Goal: Use online tool/utility: Utilize a website feature to perform a specific function

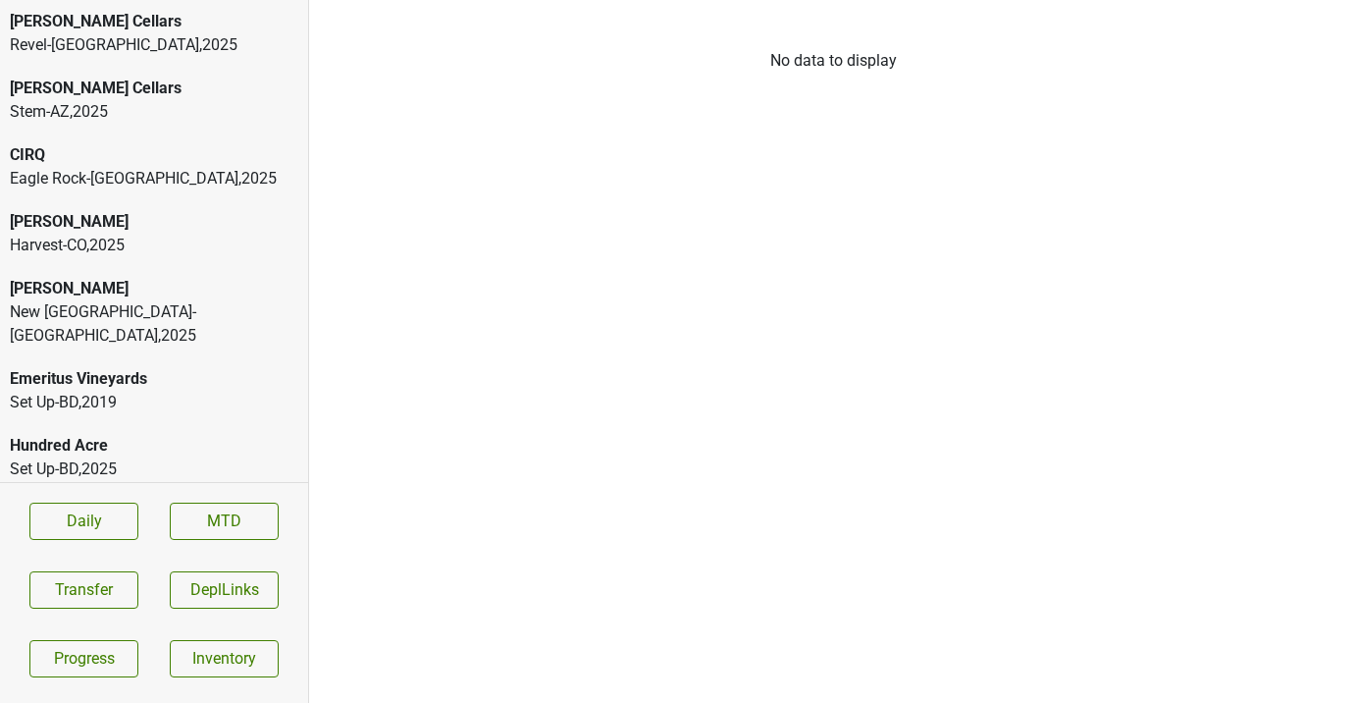
click at [157, 232] on div "[PERSON_NAME]" at bounding box center [154, 222] width 288 height 24
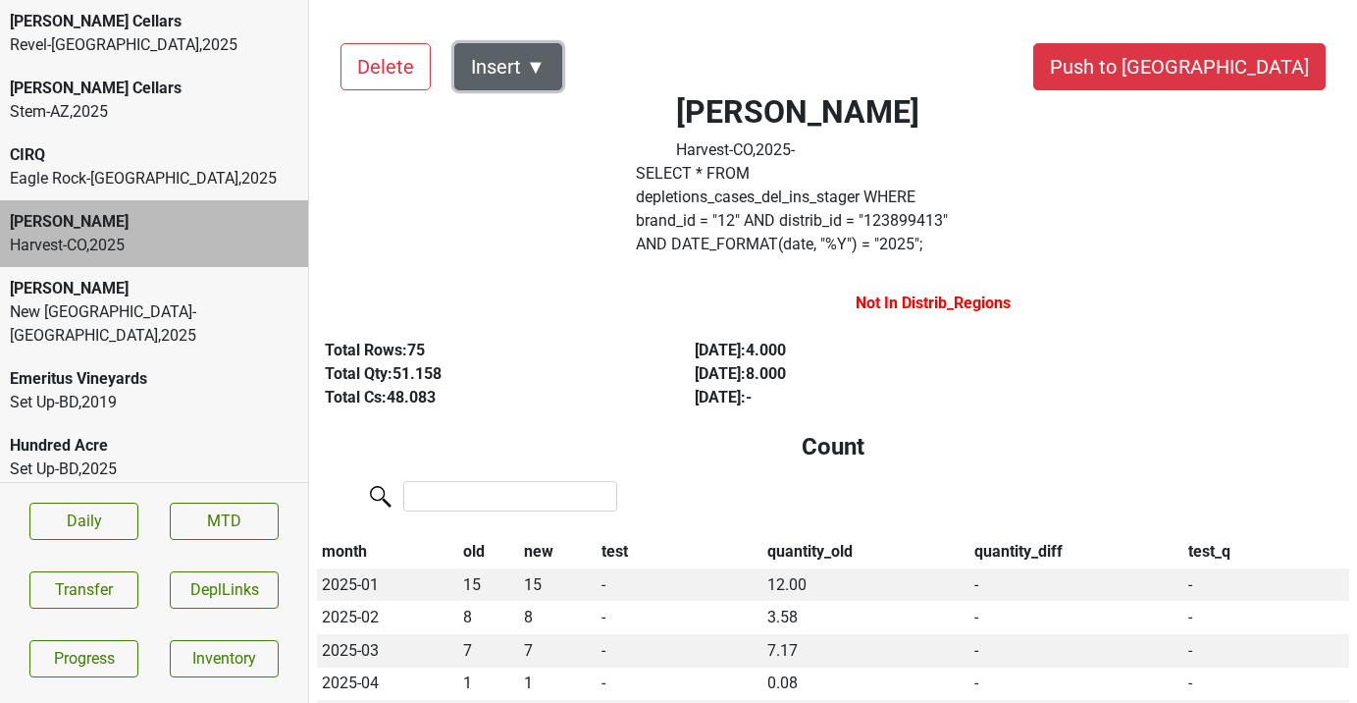
click at [534, 59] on button "Insert ▼" at bounding box center [508, 66] width 108 height 47
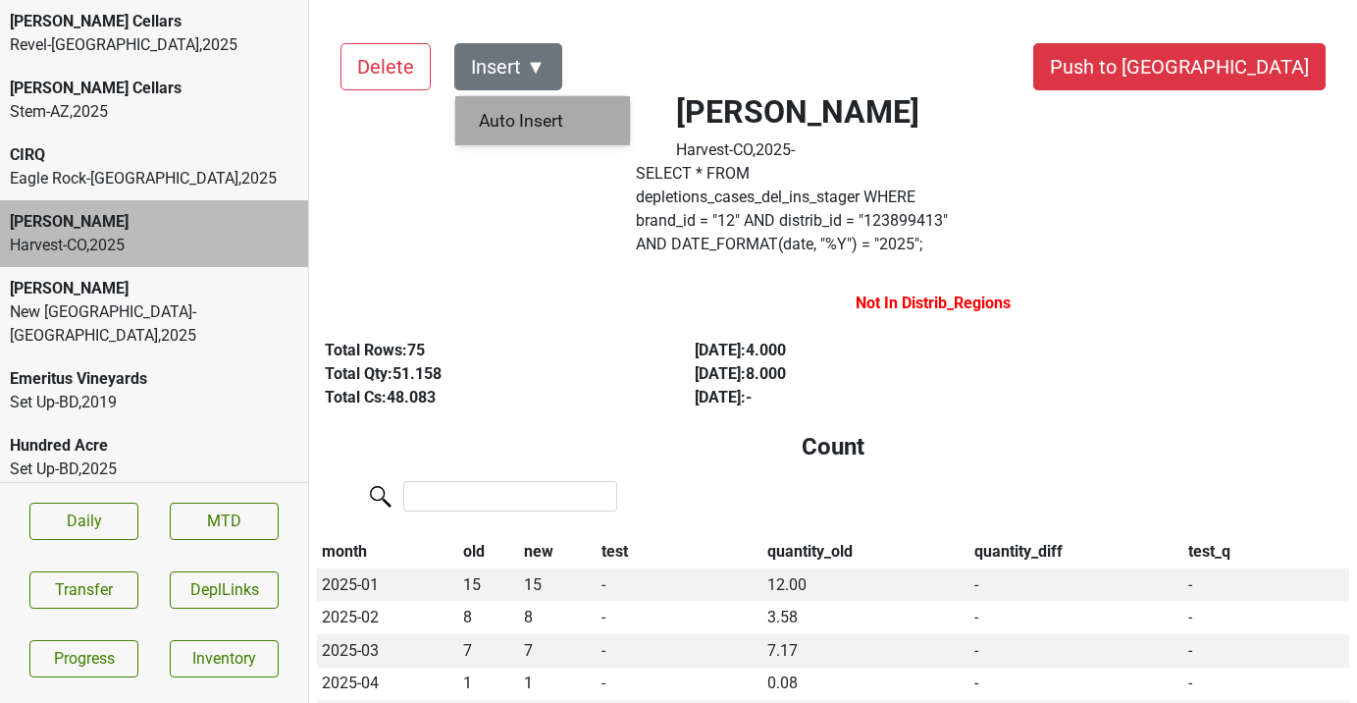
click at [535, 118] on div "Auto Insert" at bounding box center [542, 121] width 175 height 50
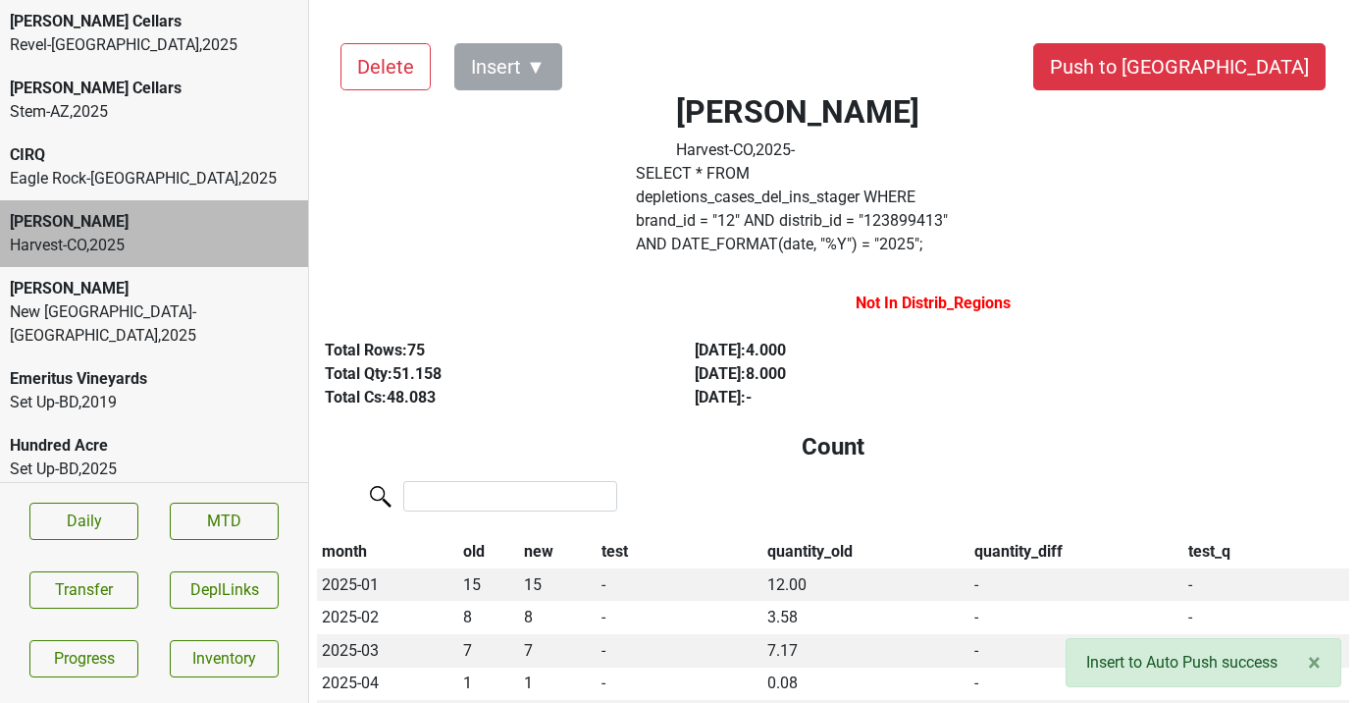
click at [153, 276] on div "Donnachadh [GEOGRAPHIC_DATA]-[GEOGRAPHIC_DATA] , 2025" at bounding box center [154, 312] width 308 height 90
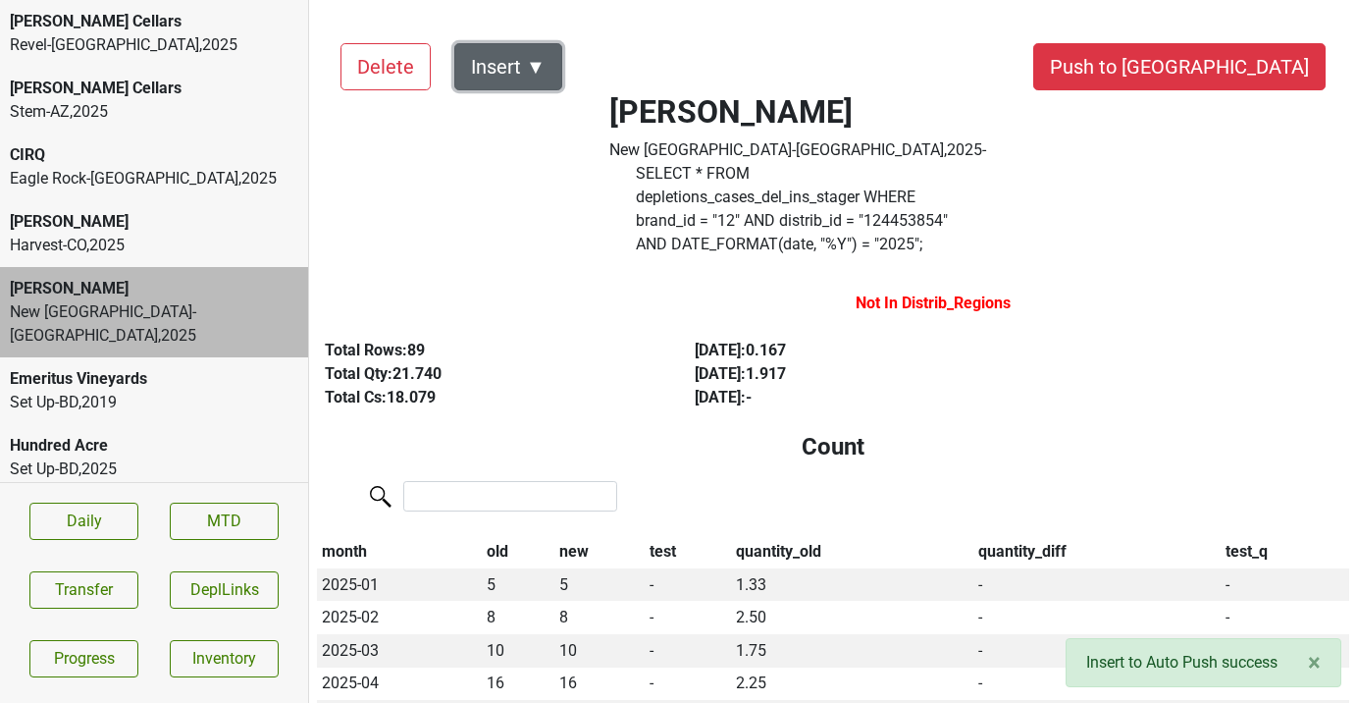
click at [525, 57] on button "Insert ▼" at bounding box center [508, 66] width 108 height 47
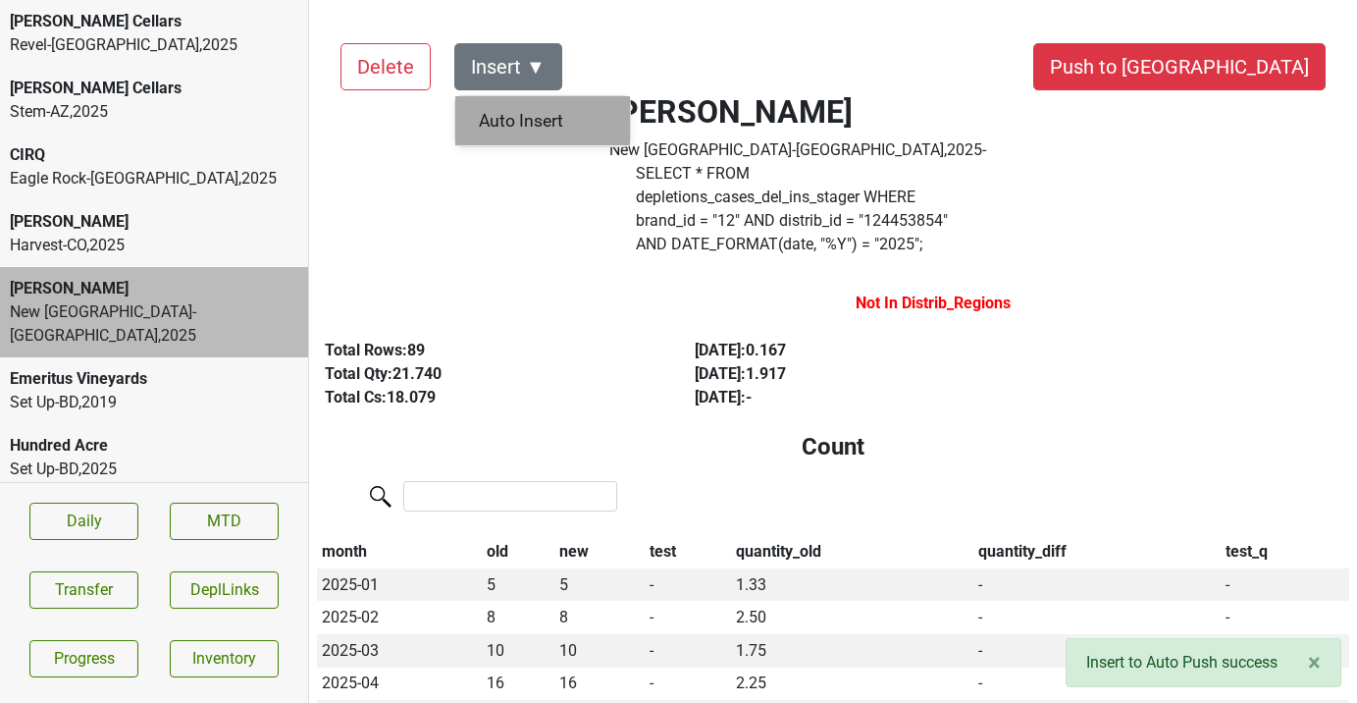
click at [525, 131] on div "Auto Insert" at bounding box center [542, 121] width 175 height 50
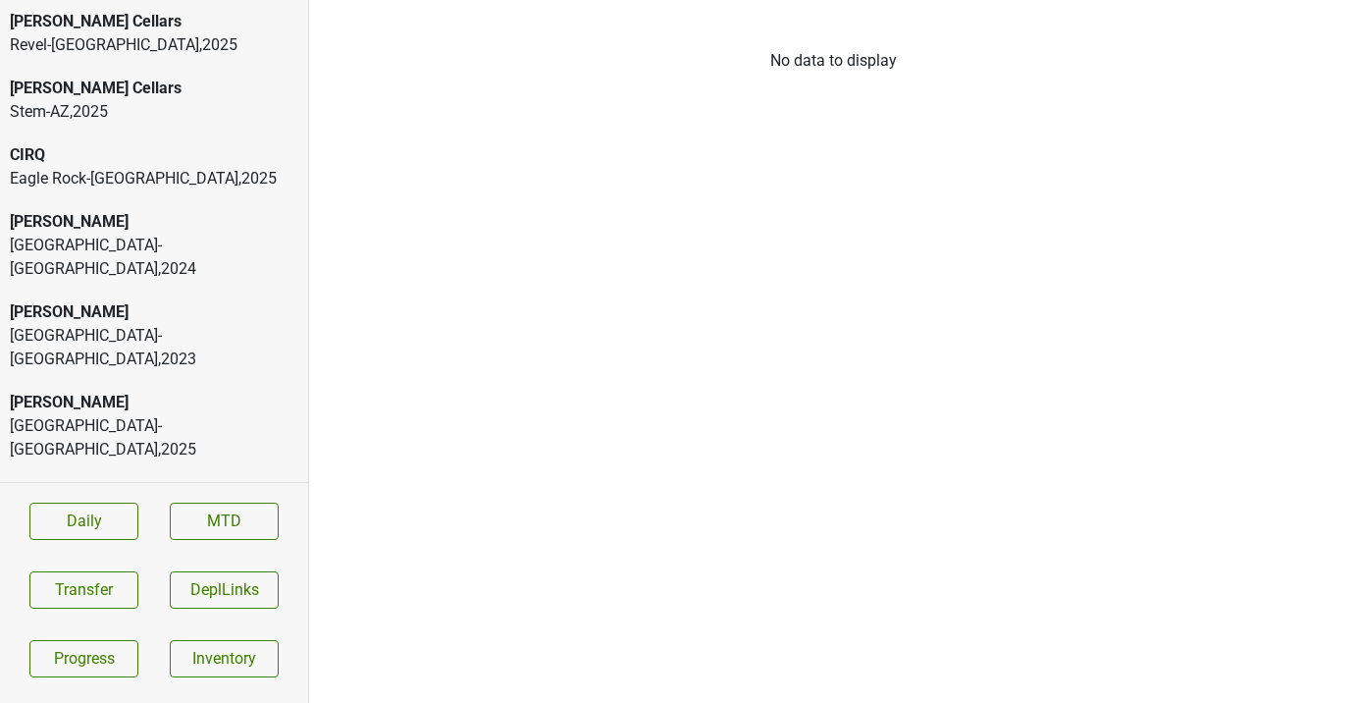
click at [153, 239] on div "[GEOGRAPHIC_DATA]-[GEOGRAPHIC_DATA] , 2024" at bounding box center [154, 257] width 288 height 47
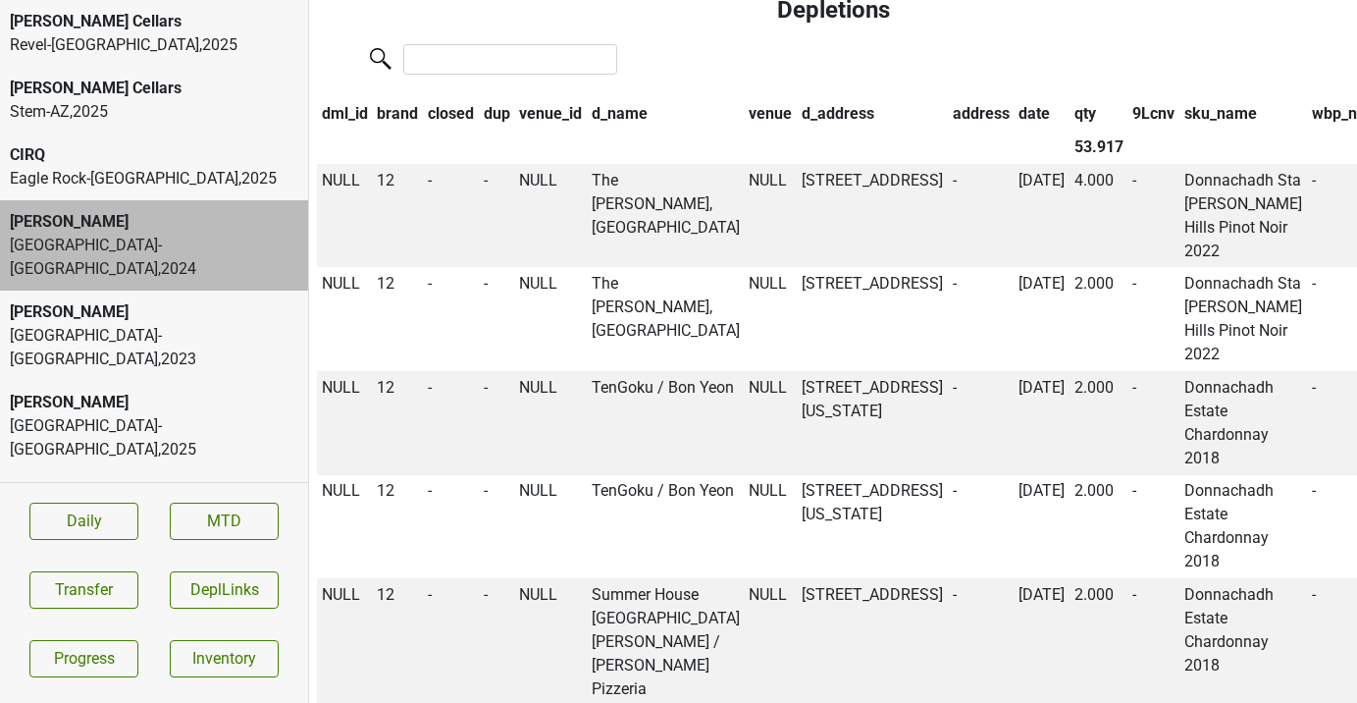
scroll to position [2044, 0]
